Goal: Transaction & Acquisition: Book appointment/travel/reservation

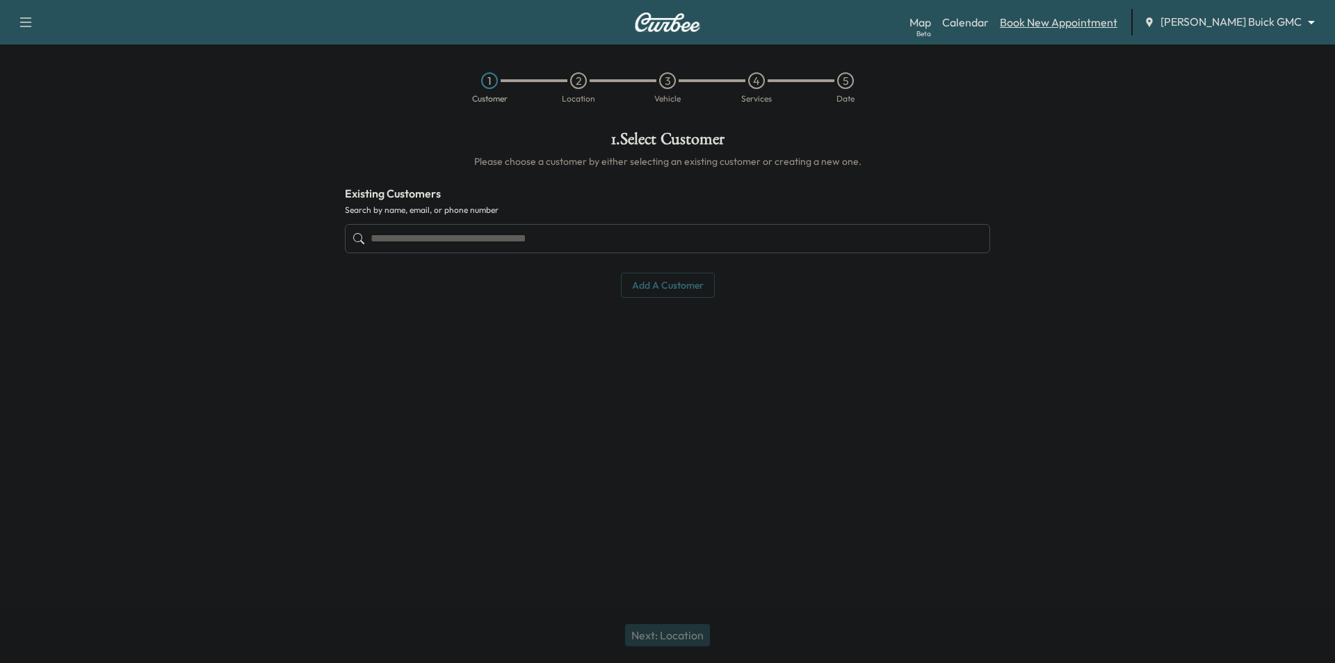
click at [1086, 25] on link "Book New Appointment" at bounding box center [1059, 22] width 118 height 17
click at [989, 27] on link "Calendar" at bounding box center [965, 22] width 47 height 17
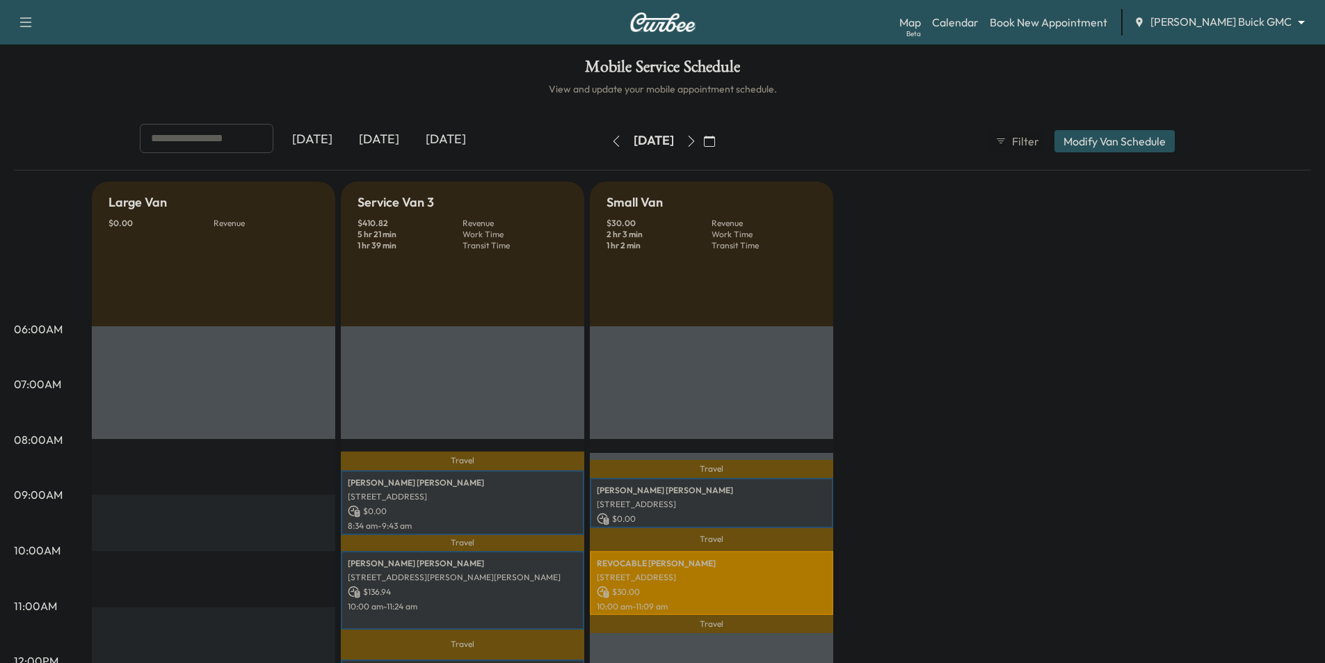
click at [697, 140] on icon "button" at bounding box center [691, 141] width 11 height 11
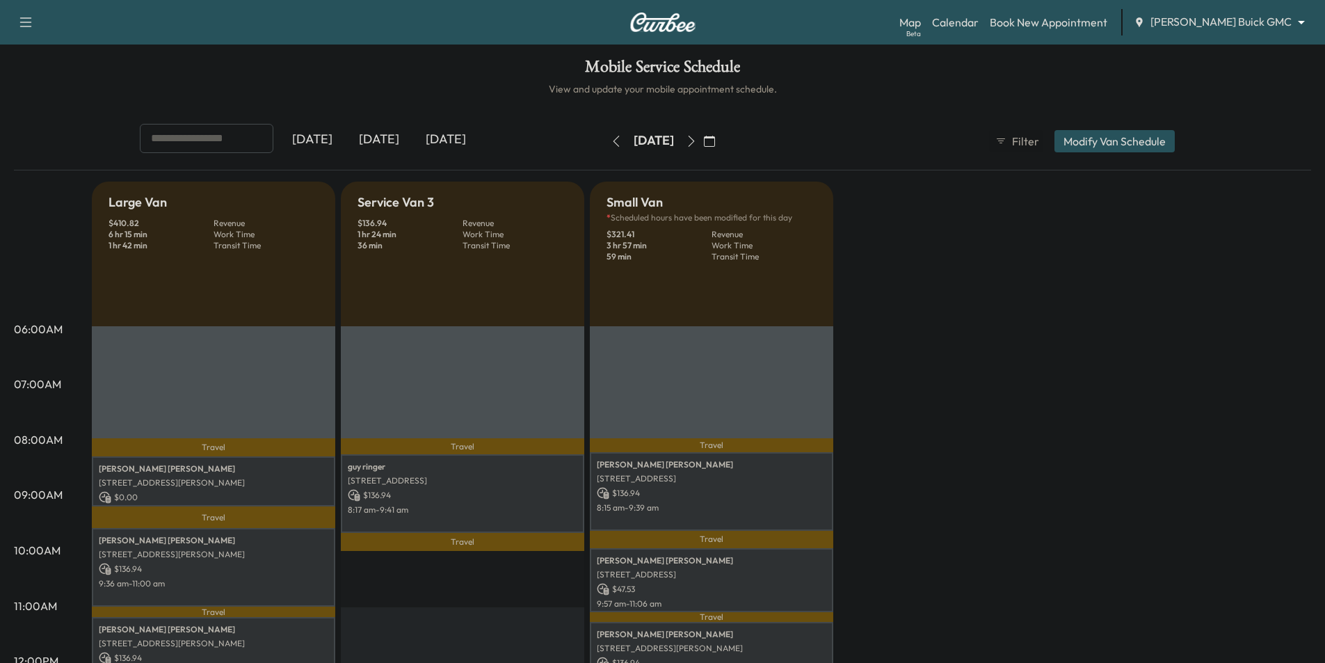
click at [611, 143] on icon "button" at bounding box center [616, 141] width 11 height 11
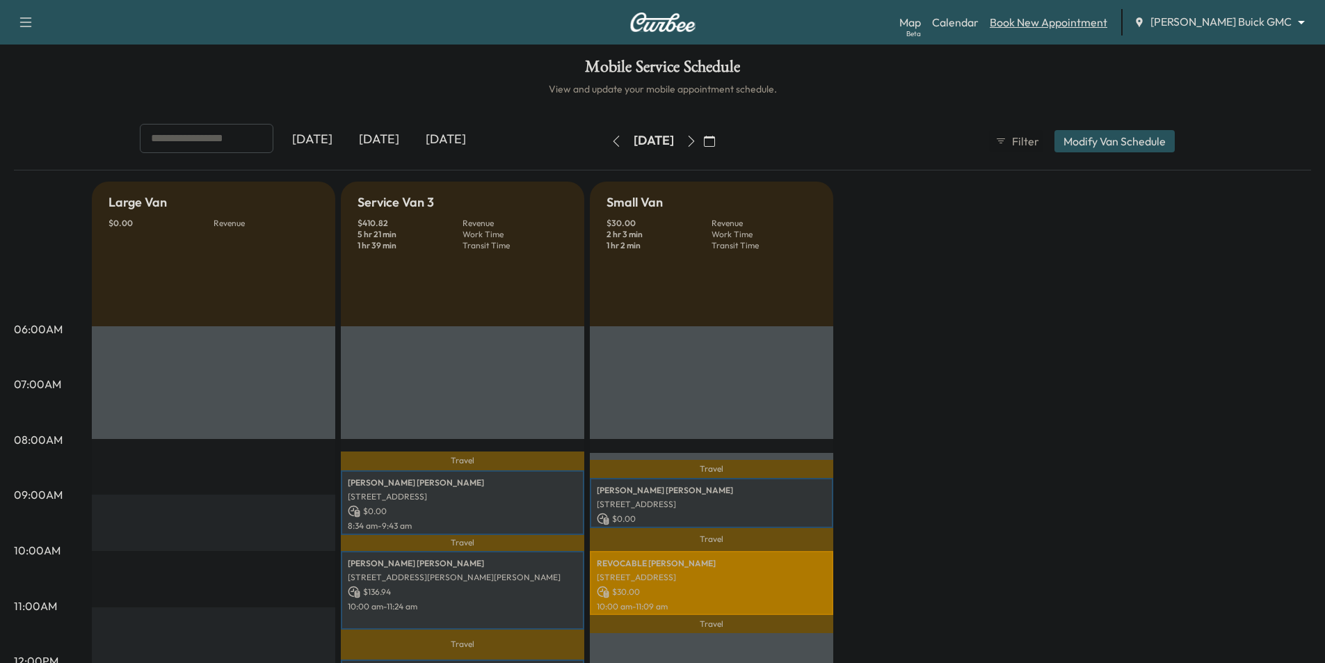
click at [1093, 22] on link "Book New Appointment" at bounding box center [1049, 22] width 118 height 17
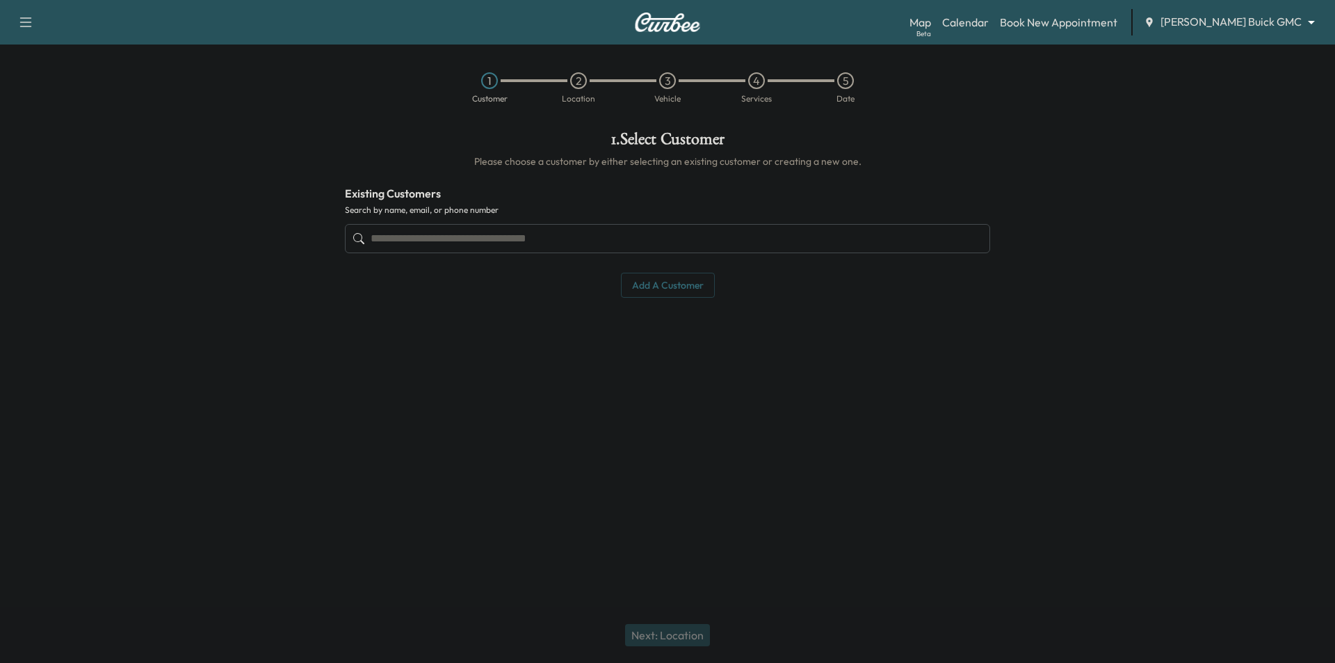
click at [679, 241] on input "text" at bounding box center [667, 238] width 645 height 29
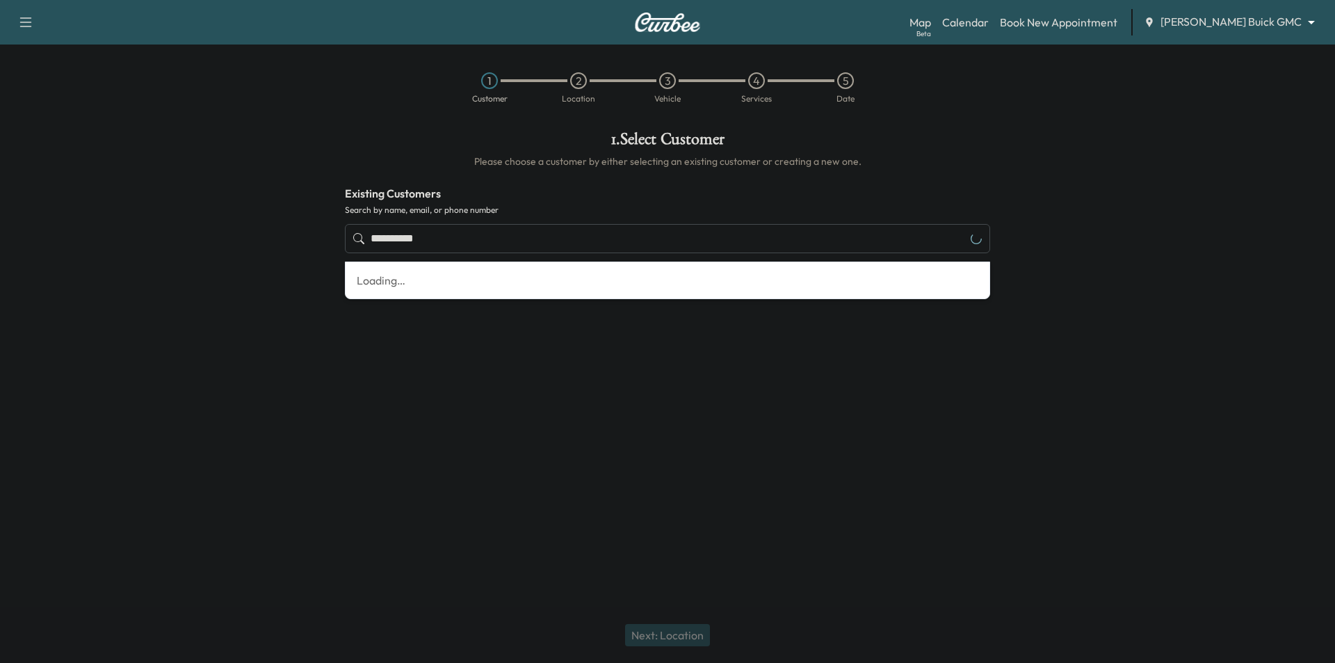
click at [641, 248] on input "**********" at bounding box center [667, 238] width 645 height 29
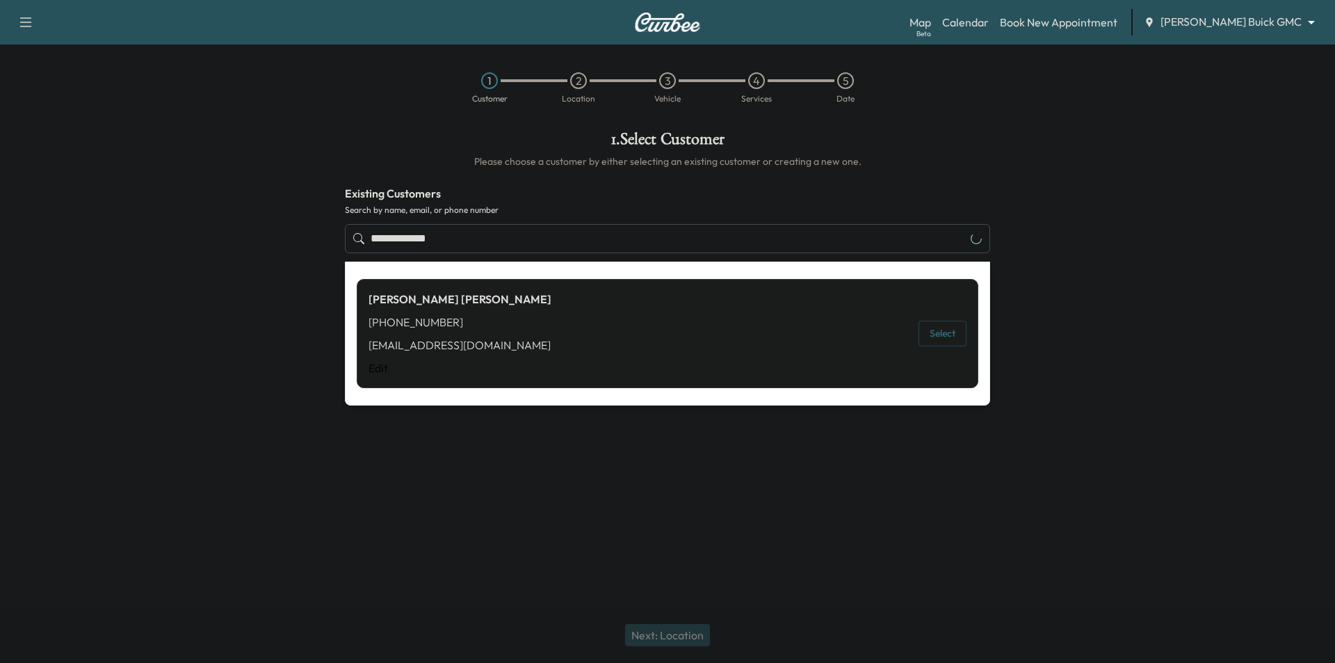
click at [750, 328] on div "[PERSON_NAME] [PERSON_NAME] [PHONE_NUMBER] [EMAIL_ADDRESS][DOMAIN_NAME] Edit Se…" at bounding box center [668, 333] width 622 height 109
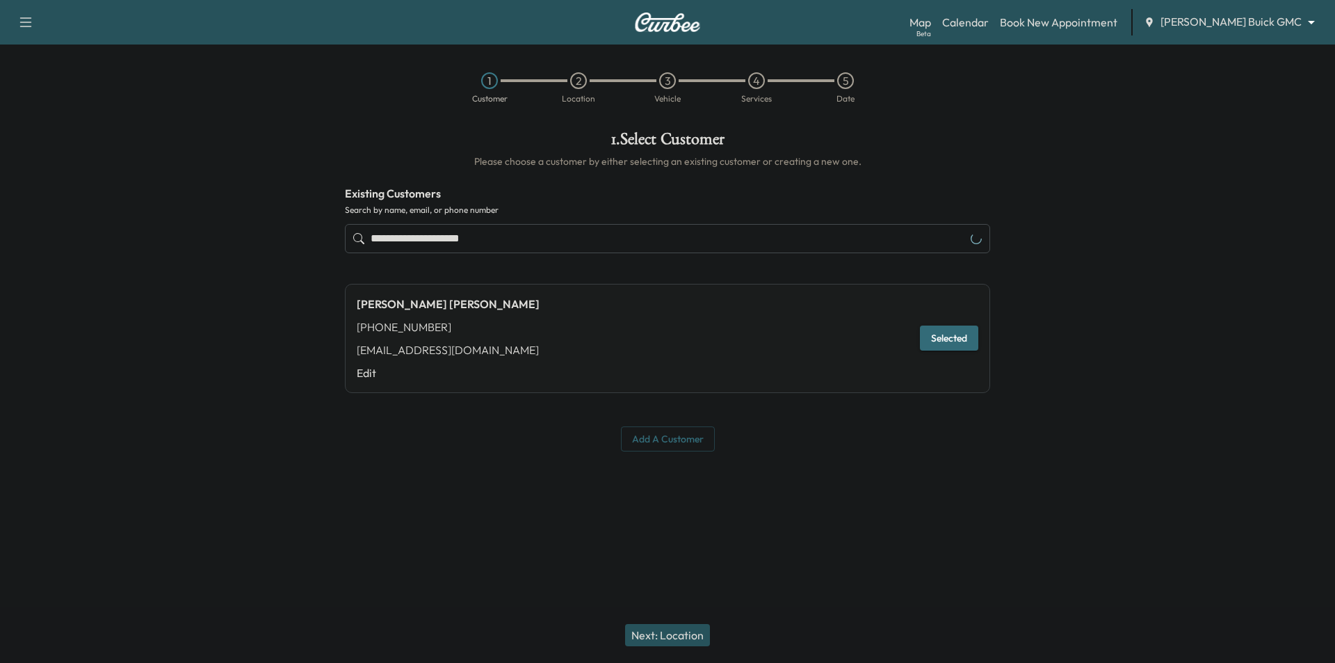
type input "**********"
click at [675, 631] on button "Next: Location" at bounding box center [667, 635] width 85 height 22
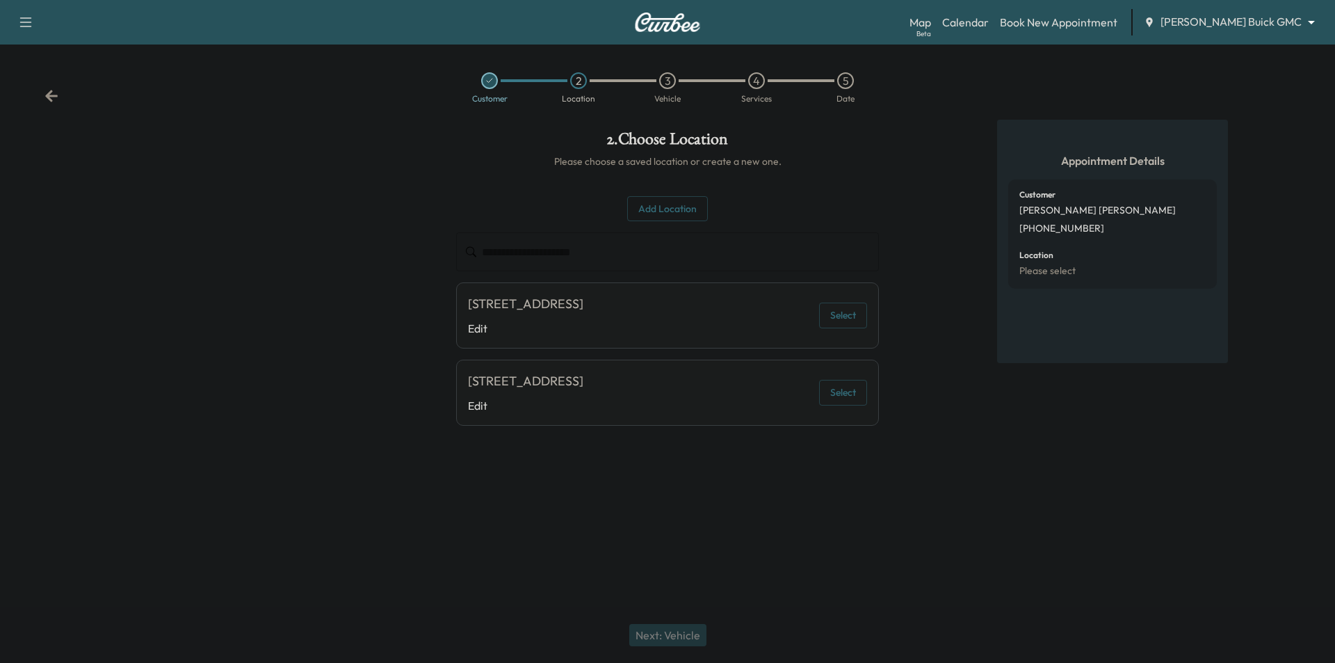
click at [839, 389] on button "Select" at bounding box center [843, 393] width 48 height 26
click at [688, 634] on button "Next: Vehicle" at bounding box center [667, 635] width 77 height 22
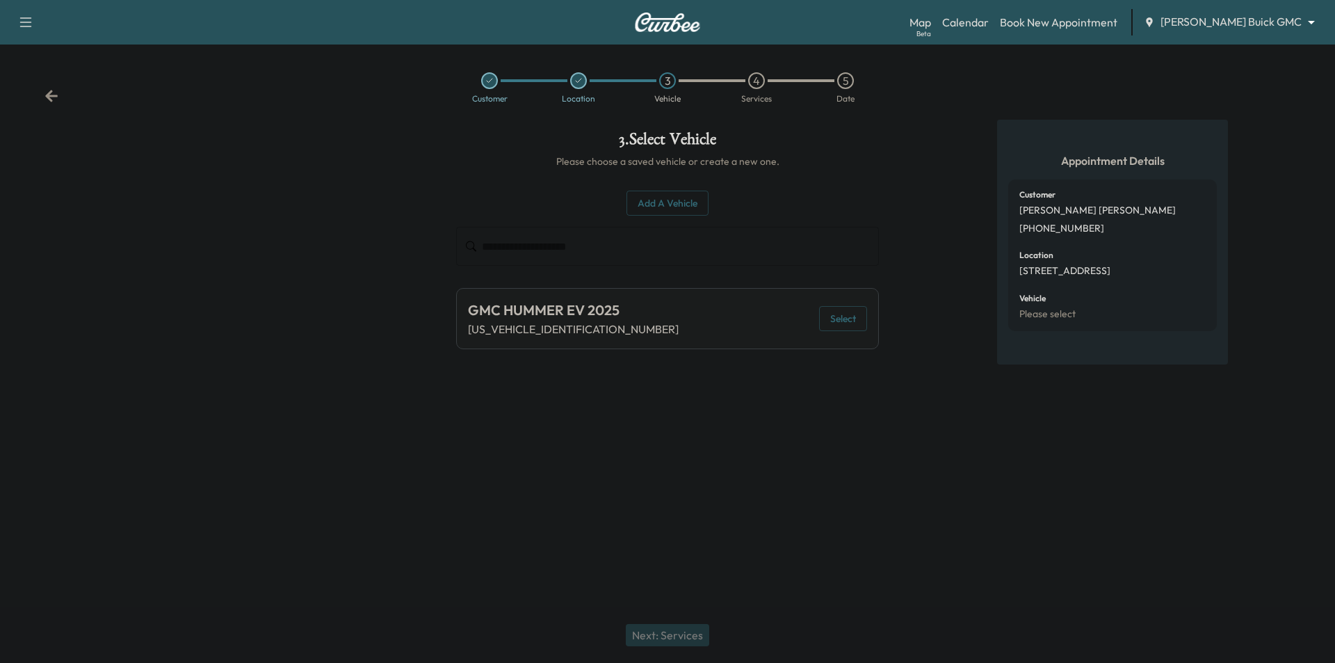
click at [839, 323] on button "Select" at bounding box center [843, 319] width 48 height 26
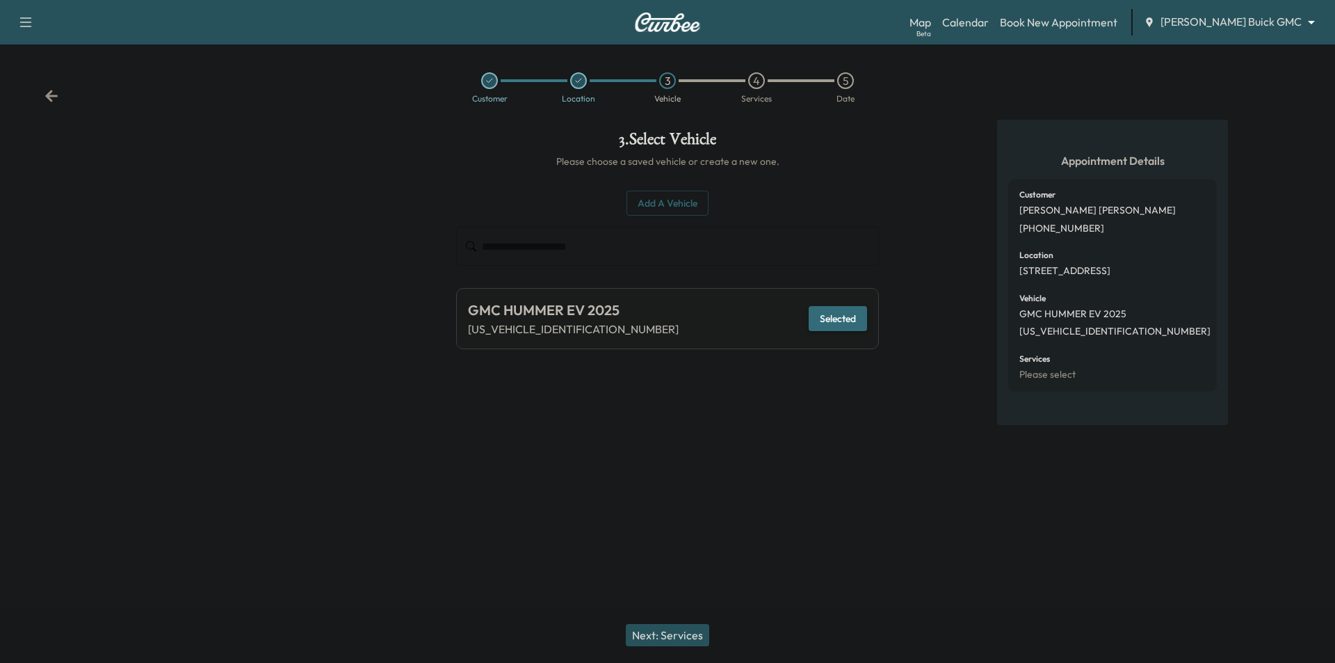
click at [700, 633] on button "Next: Services" at bounding box center [667, 635] width 83 height 22
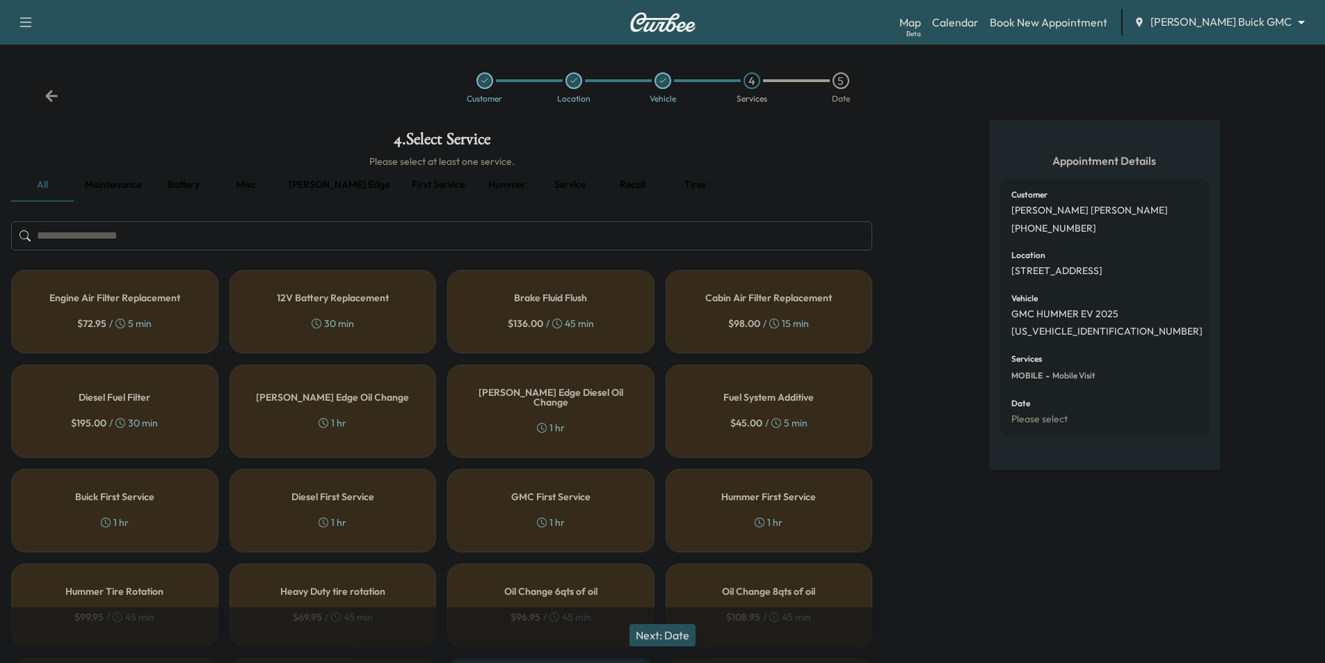
click at [401, 182] on button "First service" at bounding box center [438, 184] width 75 height 33
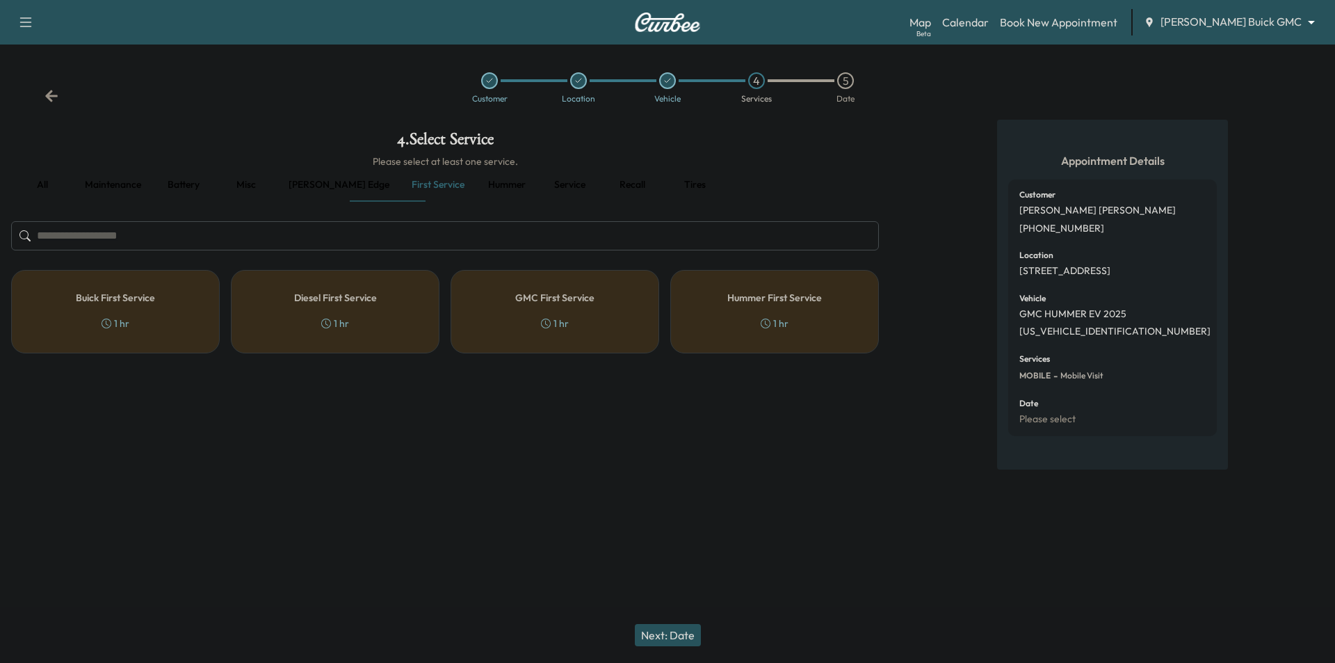
click at [746, 308] on div "Hummer First Service 1 hr" at bounding box center [774, 311] width 209 height 83
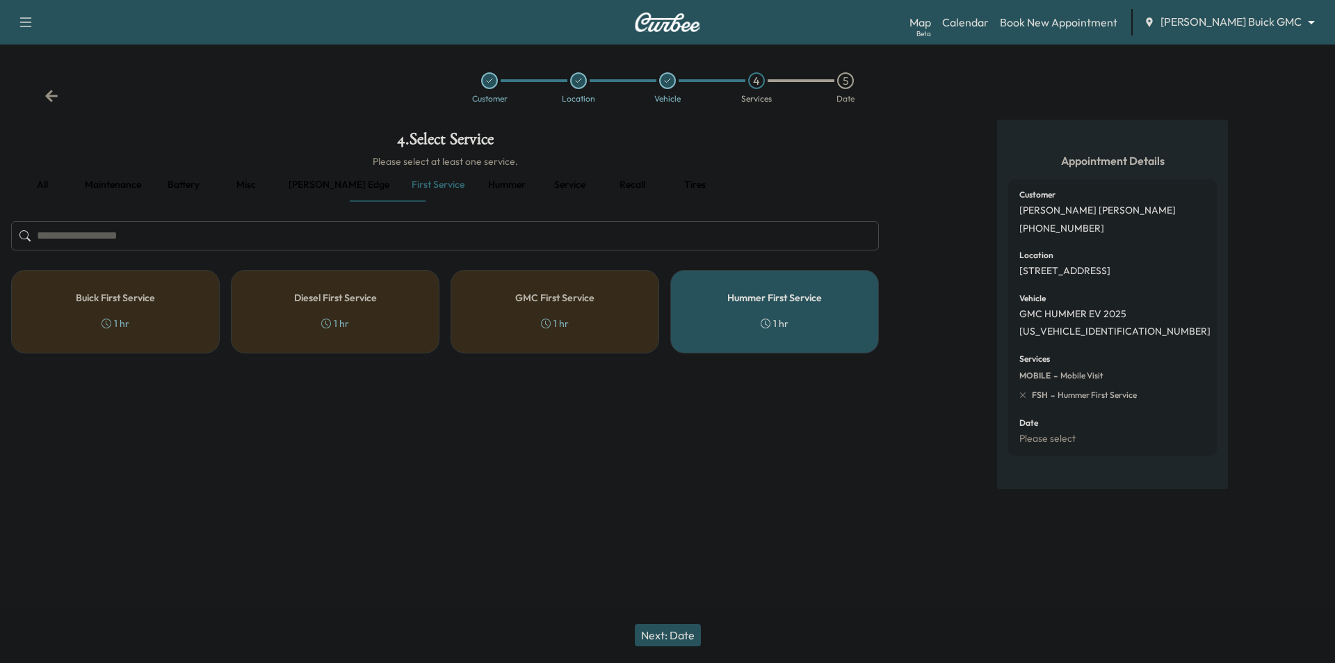
click at [669, 630] on button "Next: Date" at bounding box center [668, 635] width 66 height 22
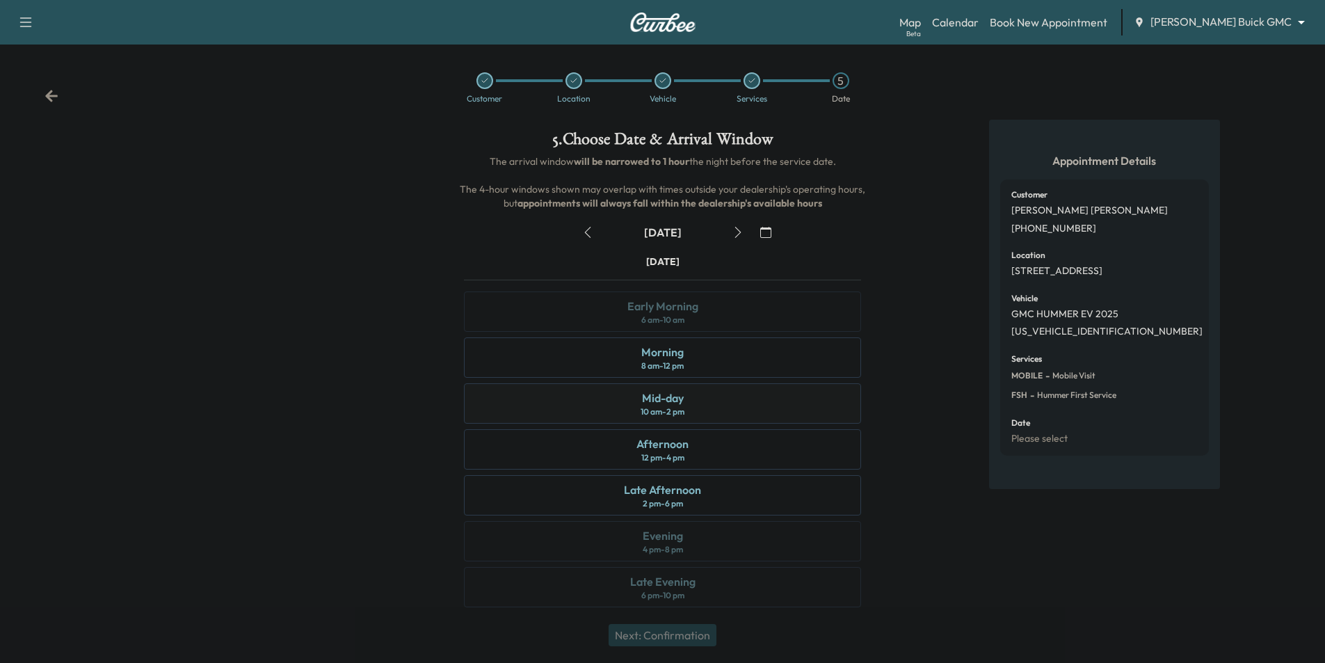
click at [743, 399] on div "Mid-day 10 am - 2 pm" at bounding box center [662, 403] width 397 height 40
